Goal: Use online tool/utility: Utilize a website feature to perform a specific function

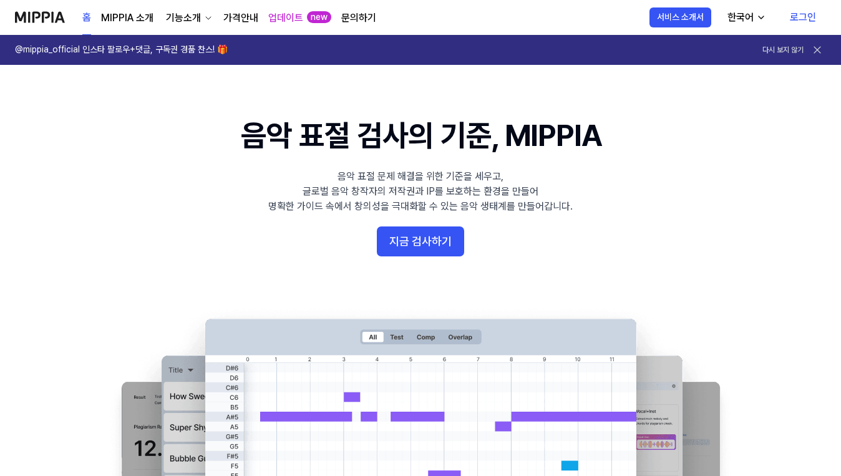
click at [801, 22] on link "로그인" at bounding box center [803, 17] width 46 height 35
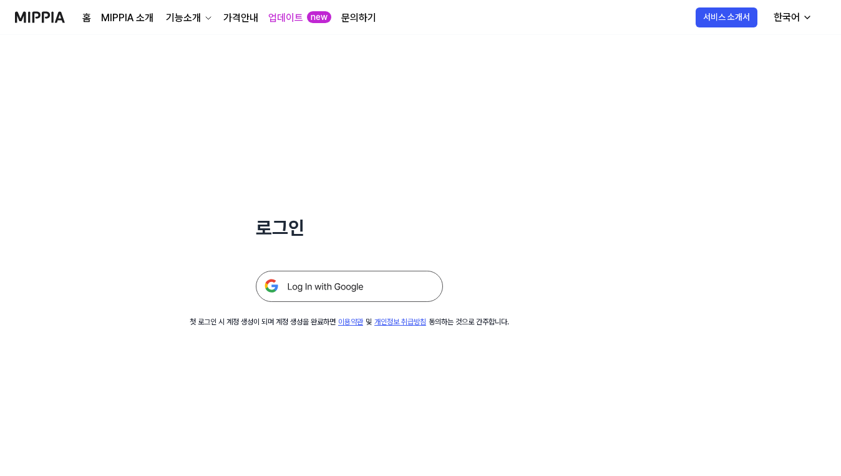
click at [335, 297] on img at bounding box center [349, 286] width 187 height 31
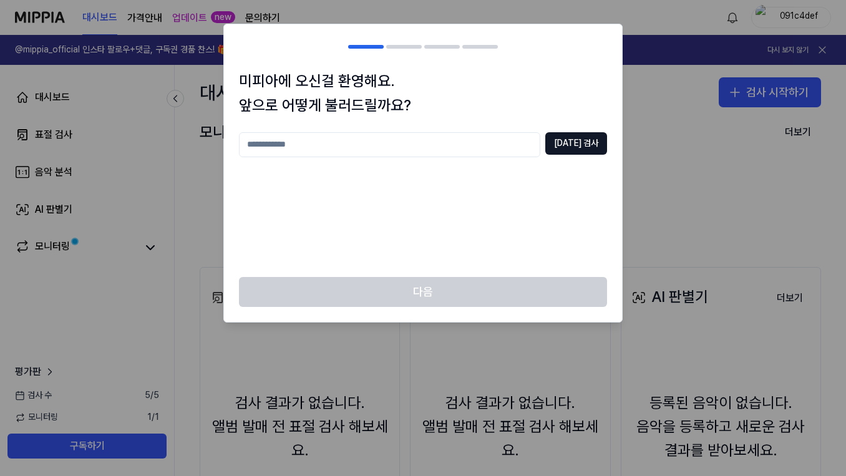
click at [419, 138] on input "text" at bounding box center [389, 144] width 301 height 25
type input "*"
type input "****"
click at [571, 134] on button "중복 검사" at bounding box center [576, 143] width 62 height 22
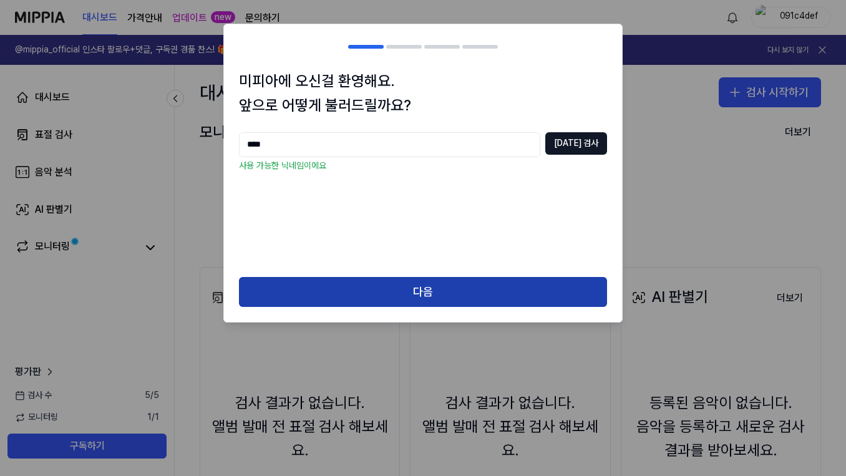
click at [475, 283] on button "다음" at bounding box center [423, 292] width 368 height 30
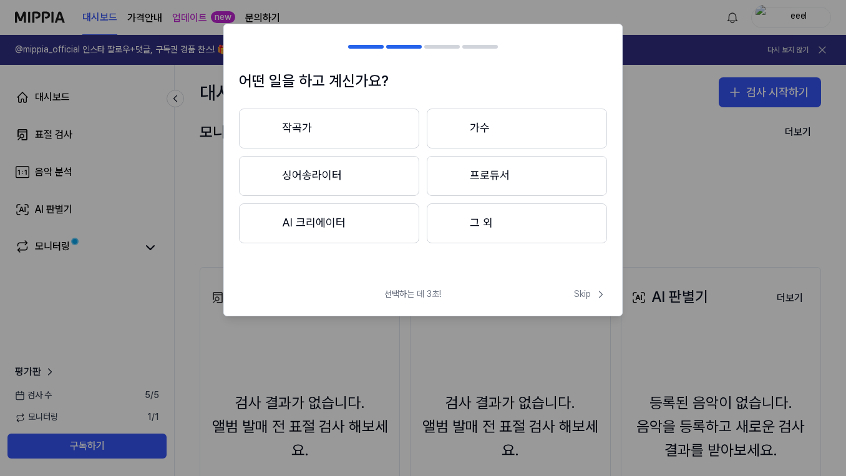
click at [446, 223] on div at bounding box center [452, 222] width 15 height 15
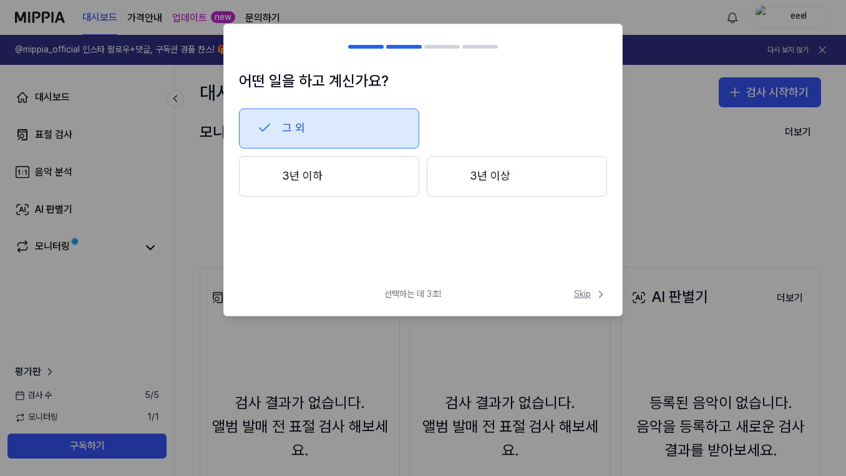
click at [597, 298] on icon at bounding box center [601, 294] width 12 height 12
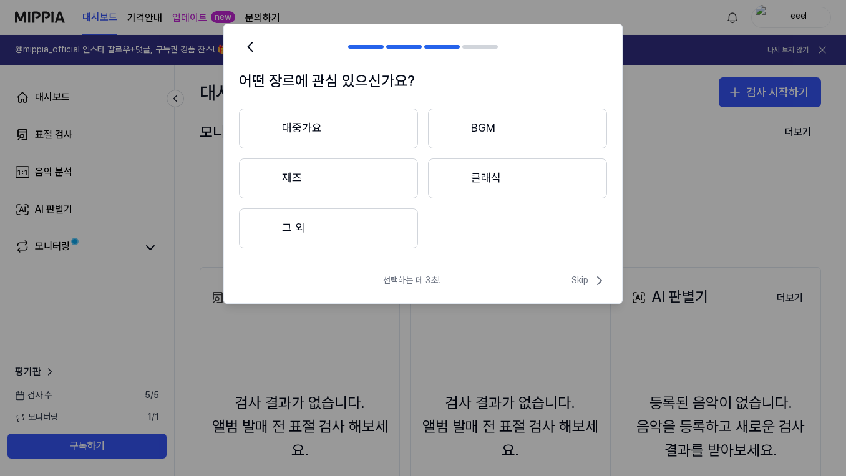
click at [595, 280] on icon at bounding box center [599, 280] width 15 height 15
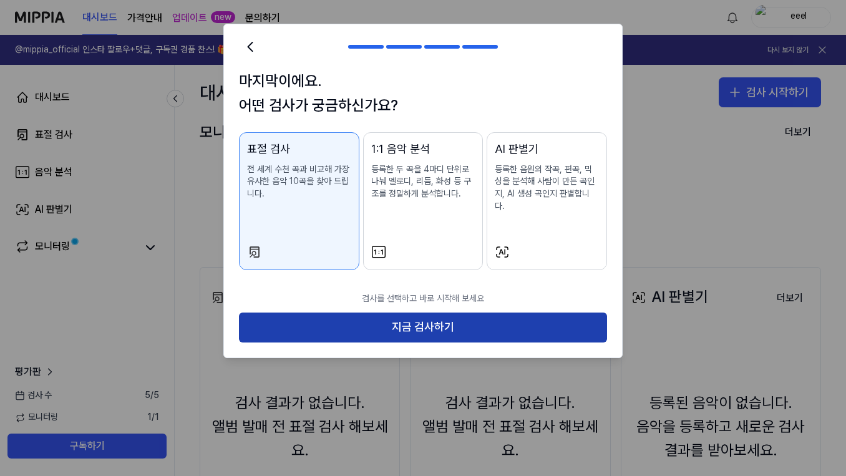
click at [414, 322] on button "지금 검사하기" at bounding box center [423, 328] width 368 height 30
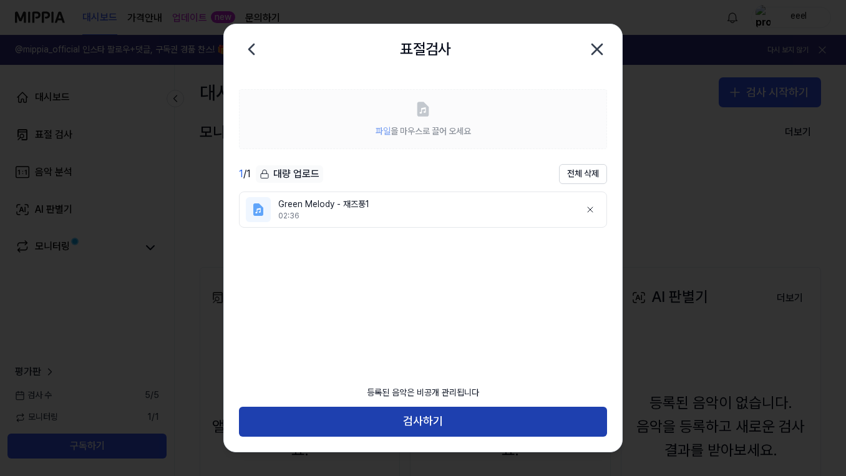
click at [441, 423] on button "검사하기" at bounding box center [423, 422] width 368 height 30
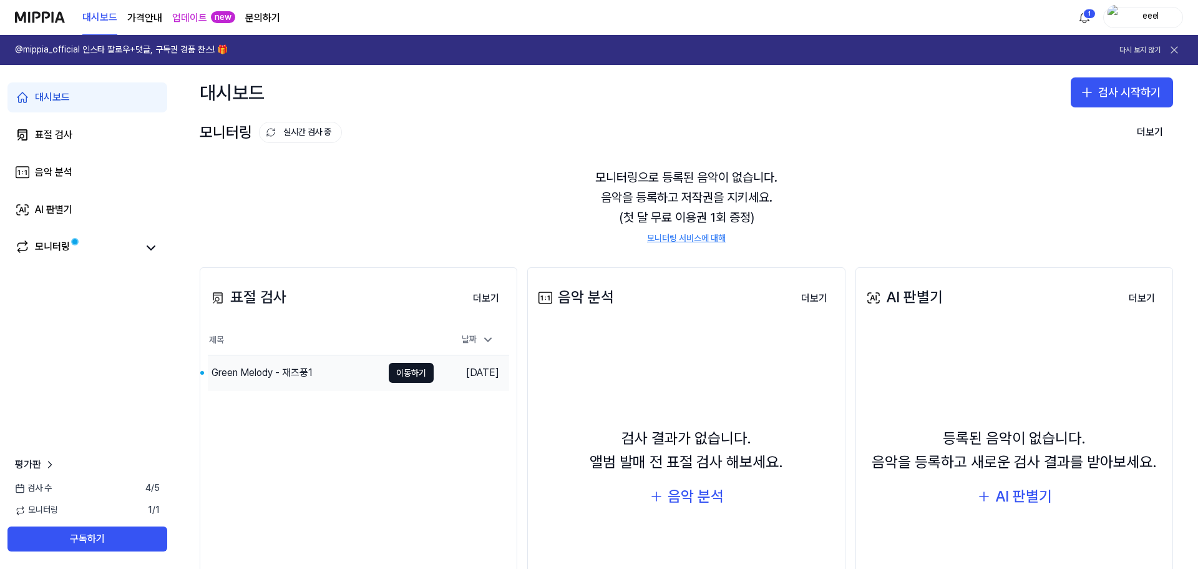
click at [260, 368] on div "Green Melody - 재즈풍1" at bounding box center [262, 372] width 101 height 15
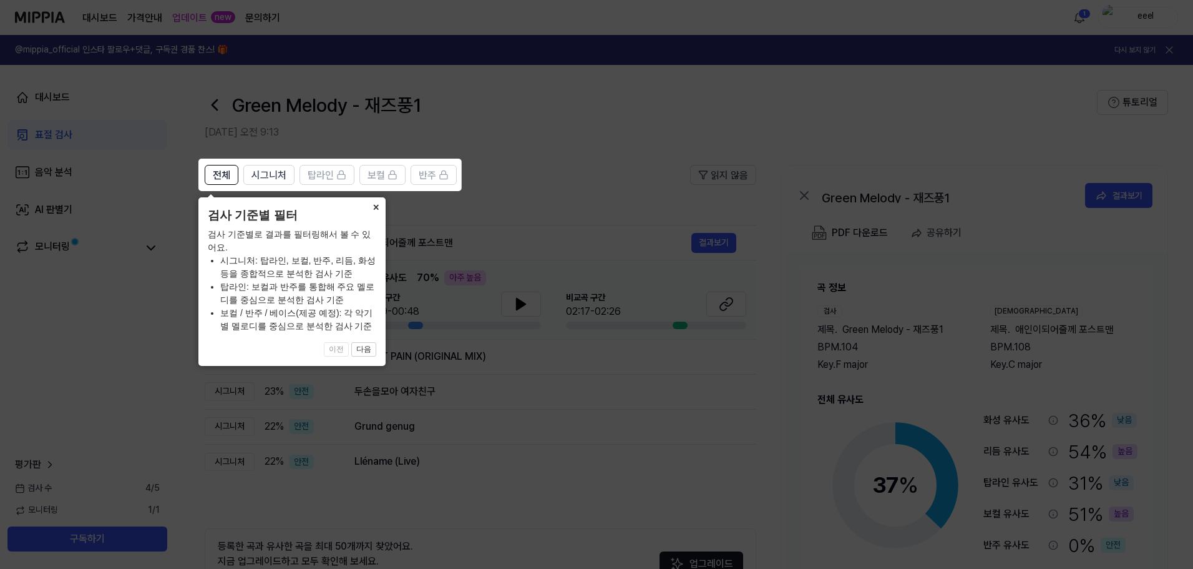
click at [371, 206] on button "×" at bounding box center [376, 205] width 20 height 17
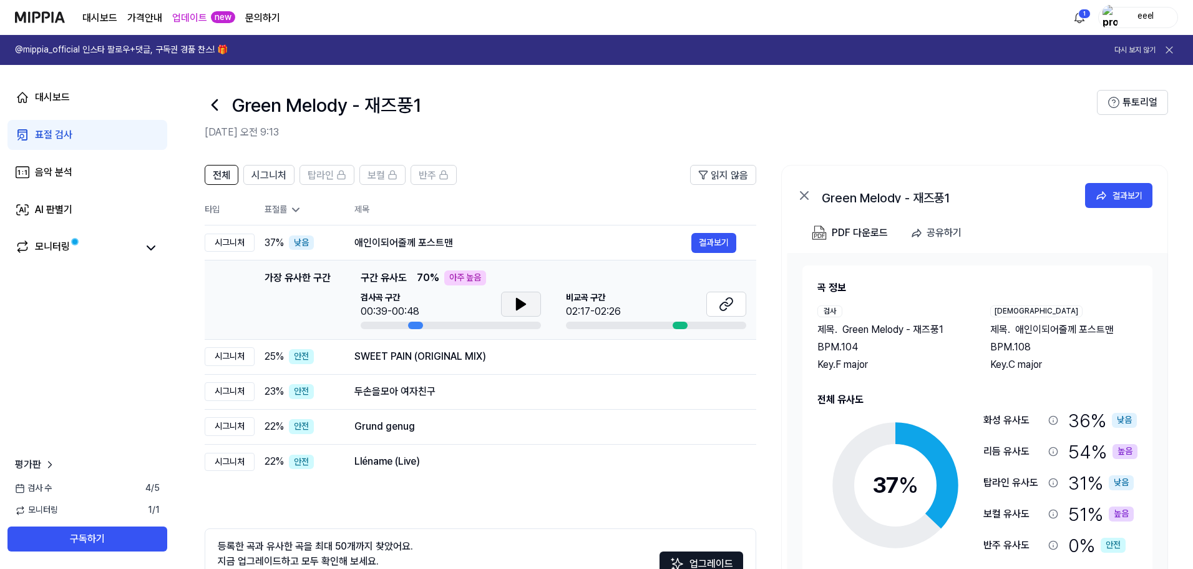
click at [517, 307] on icon at bounding box center [521, 303] width 9 height 11
click at [728, 300] on icon at bounding box center [726, 303] width 15 height 15
click at [519, 304] on icon at bounding box center [521, 303] width 9 height 11
click at [723, 299] on icon at bounding box center [726, 303] width 15 height 15
click at [94, 133] on link "표절 검사" at bounding box center [87, 135] width 160 height 30
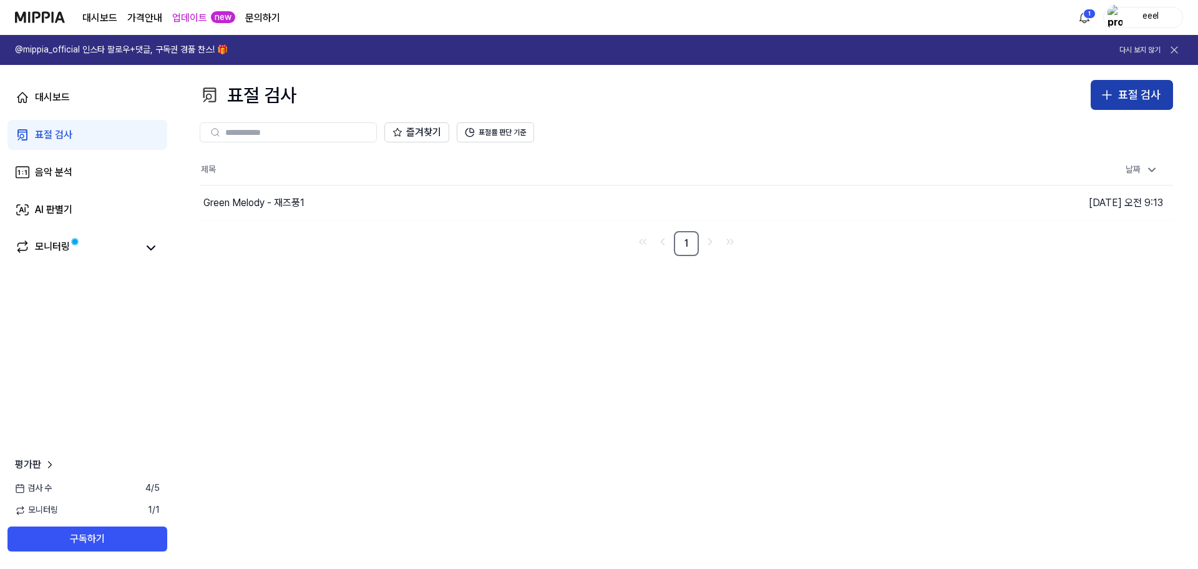
click at [1158, 92] on div "표절 검사" at bounding box center [1139, 95] width 42 height 18
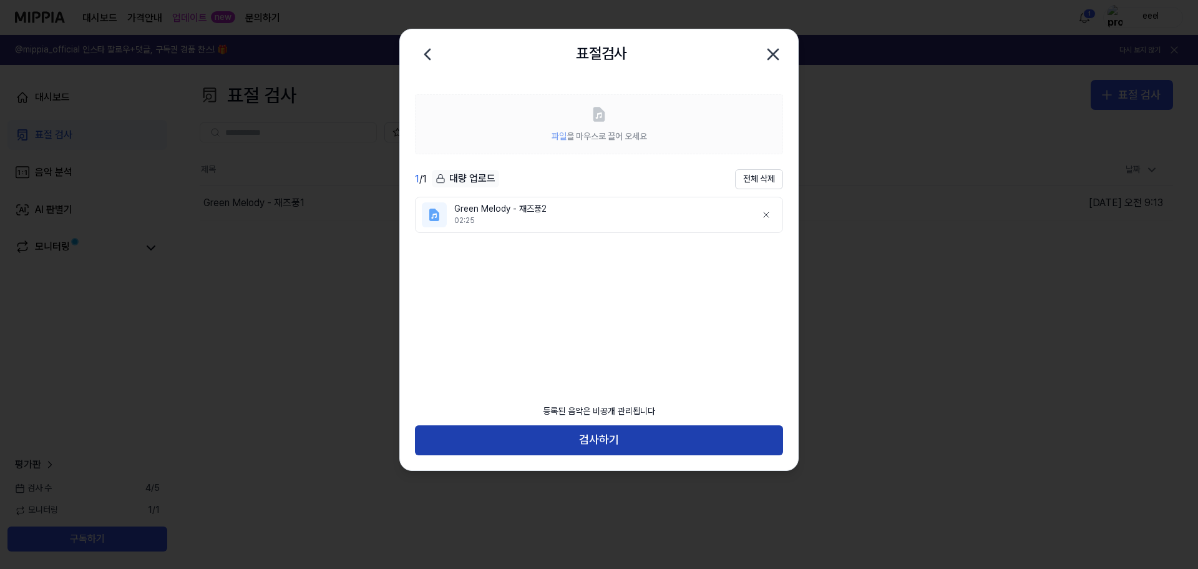
click at [562, 454] on button "검사하기" at bounding box center [599, 440] width 368 height 30
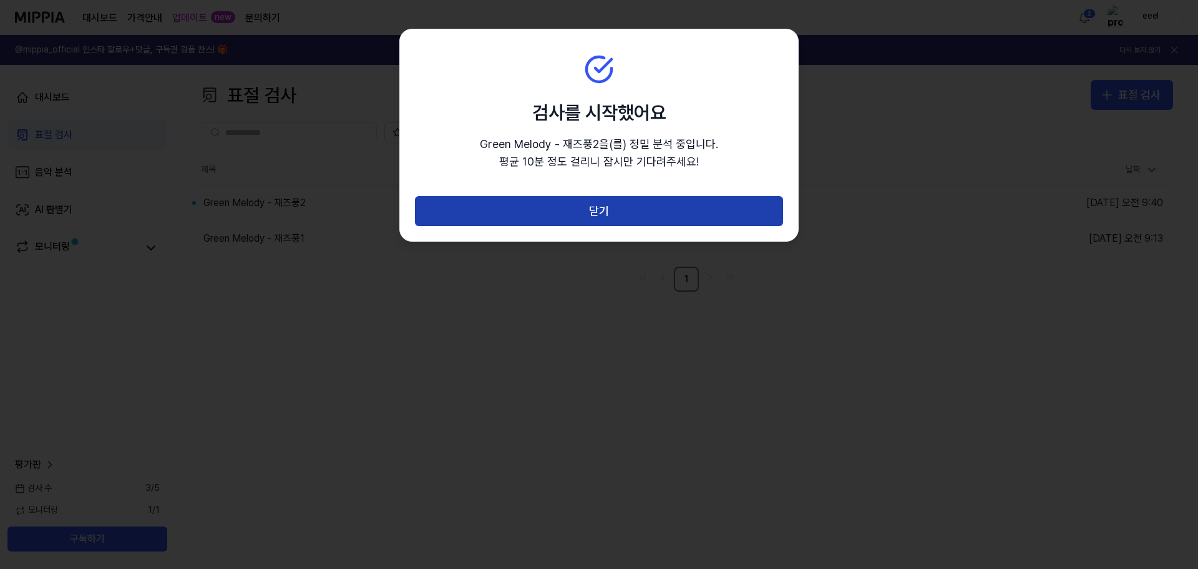
click at [547, 215] on button "닫기" at bounding box center [599, 211] width 368 height 30
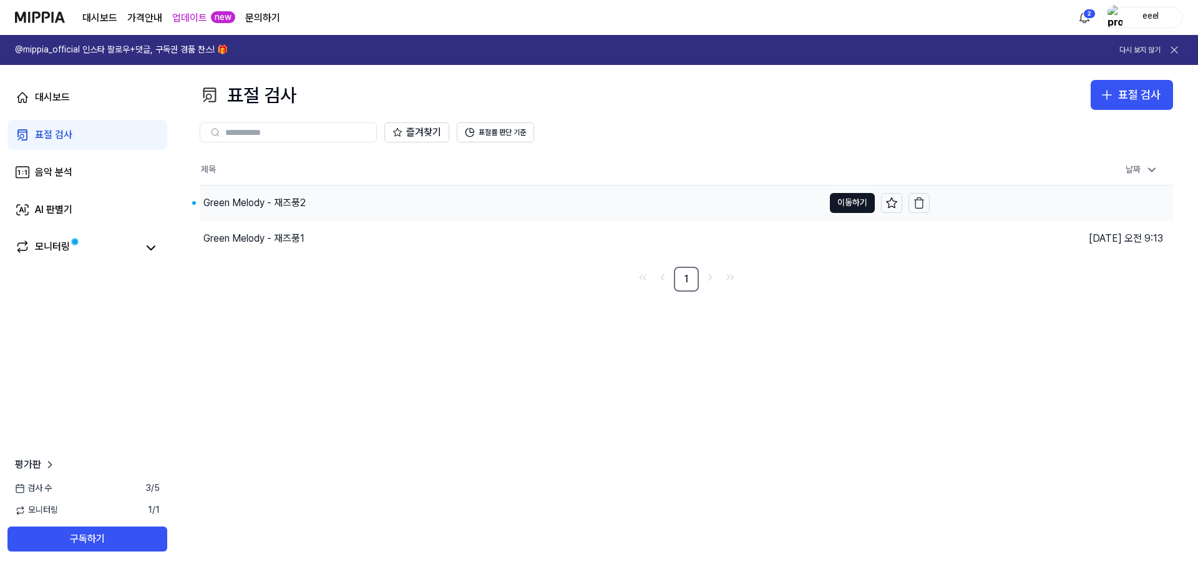
click at [262, 208] on div "Green Melody - 재즈풍2" at bounding box center [254, 202] width 102 height 15
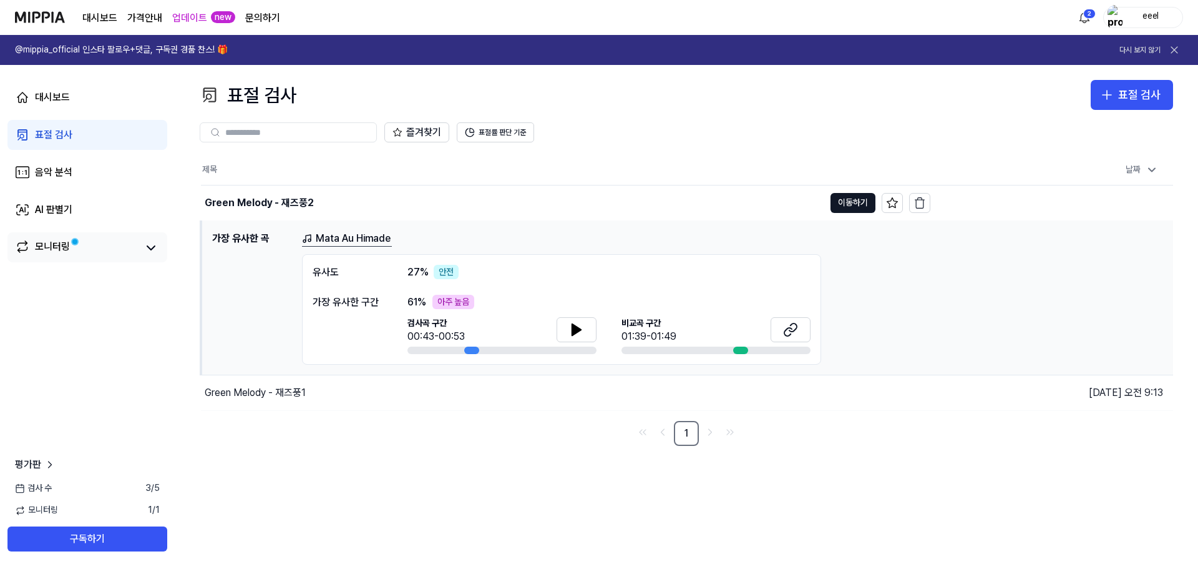
click at [99, 248] on link "모니터링" at bounding box center [76, 247] width 122 height 17
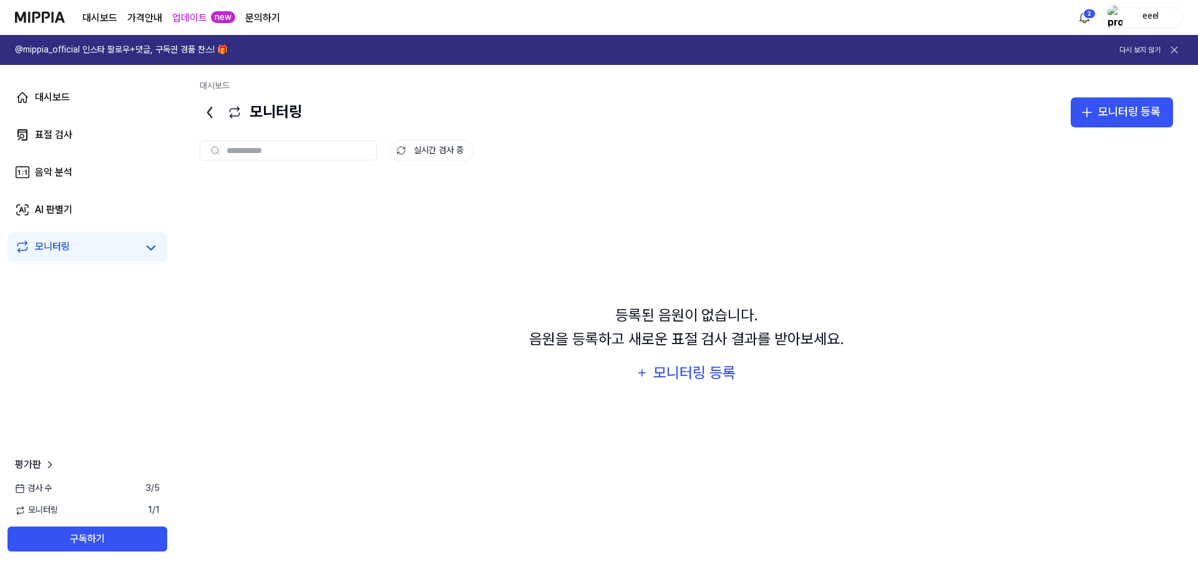
click at [91, 252] on link "모니터링" at bounding box center [76, 247] width 122 height 17
click at [210, 109] on icon at bounding box center [210, 112] width 4 height 10
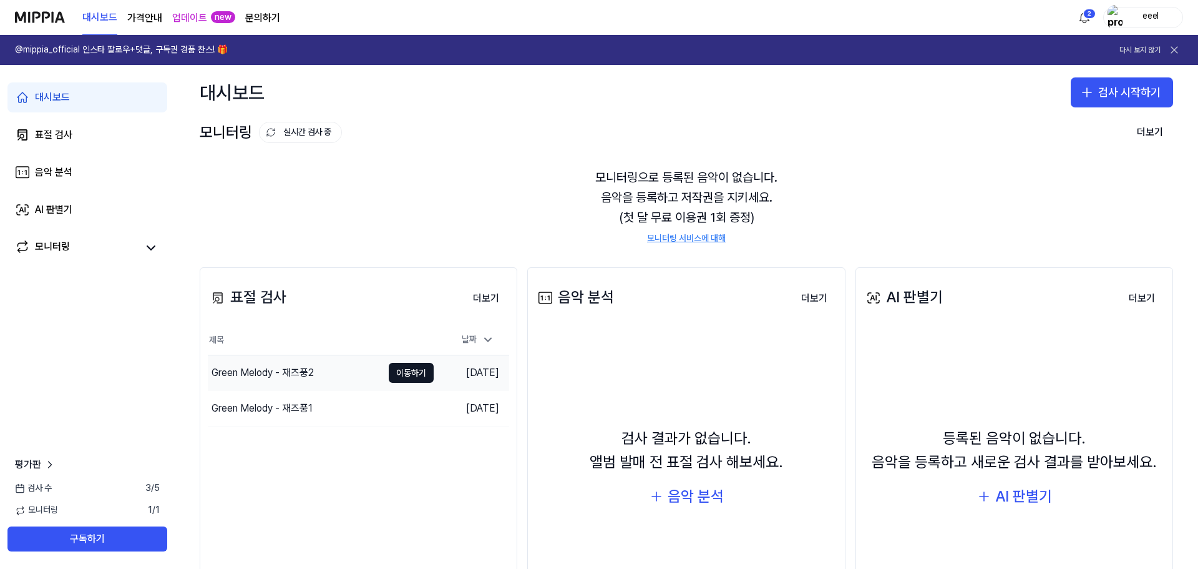
click at [278, 368] on div "Green Melody - 재즈풍2" at bounding box center [263, 372] width 102 height 15
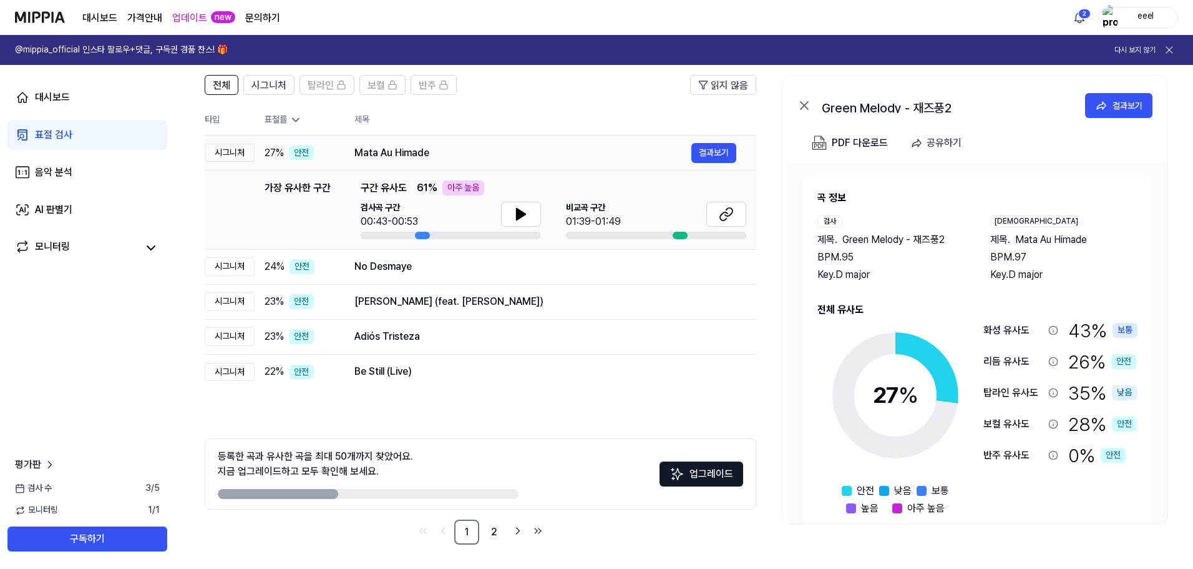
scroll to position [90, 0]
